Goal: Find specific page/section: Find specific page/section

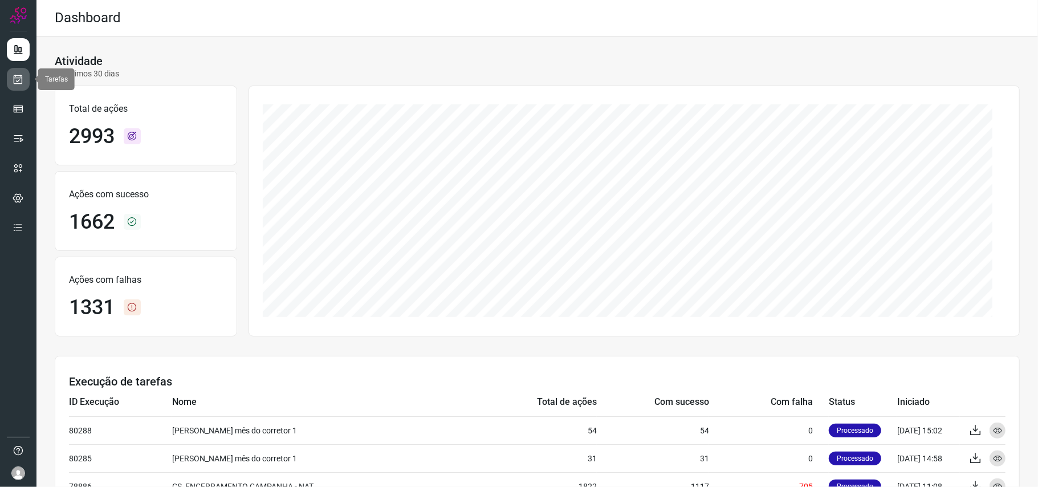
click at [15, 87] on link at bounding box center [18, 79] width 23 height 23
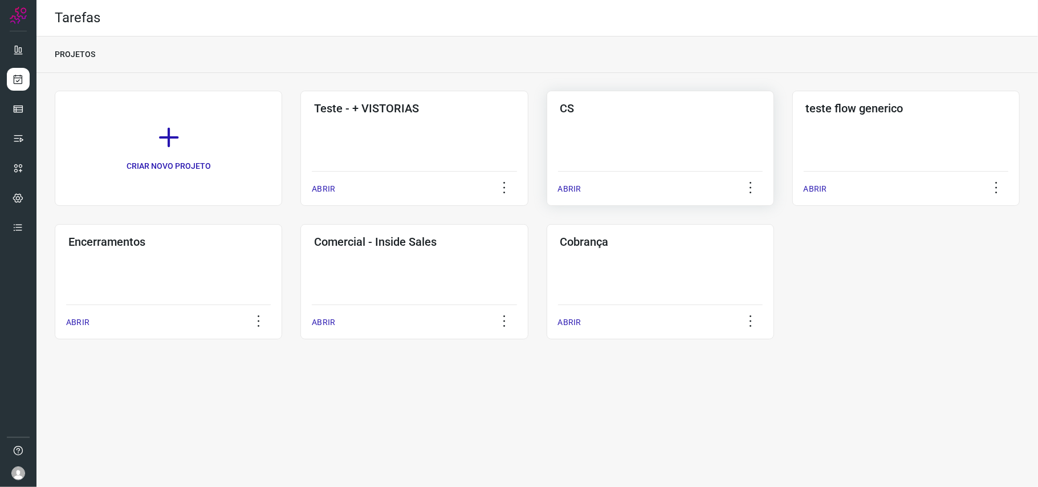
click at [793, 116] on div "CS ABRIR" at bounding box center [907, 148] width 228 height 115
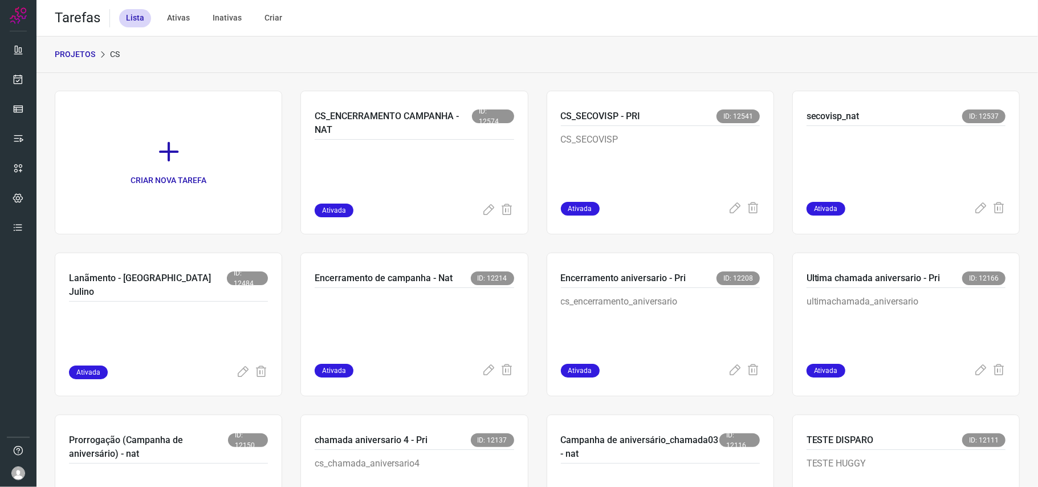
click at [482, 65] on div "PROJETOS CS" at bounding box center [537, 54] width 1002 height 36
click at [489, 66] on div "PROJETOS CS" at bounding box center [537, 54] width 1002 height 36
